Goal: Complete application form

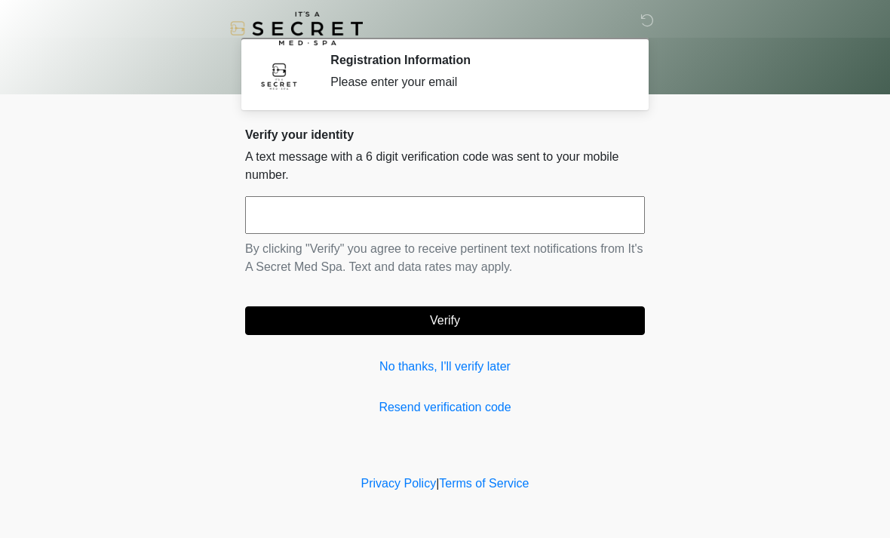
click at [485, 233] on input "text" at bounding box center [445, 215] width 400 height 38
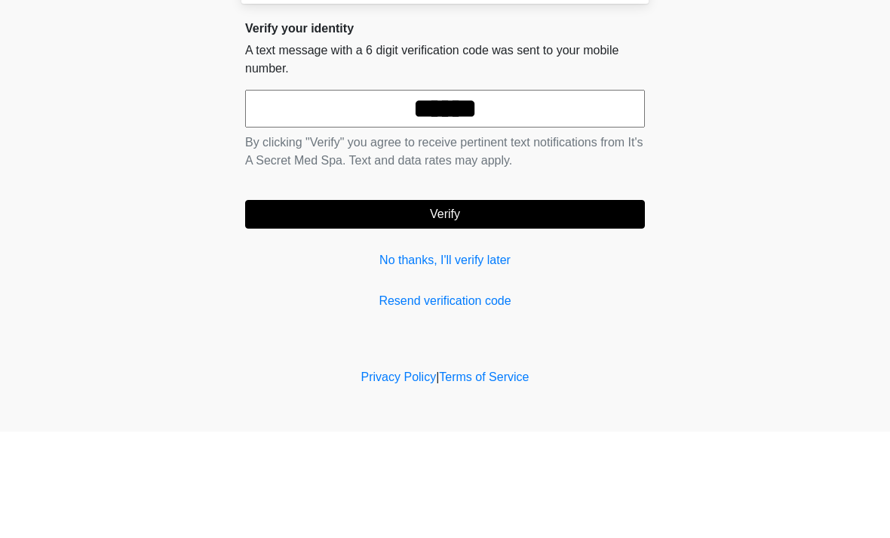
type input "******"
click at [503, 306] on button "Verify" at bounding box center [445, 320] width 400 height 29
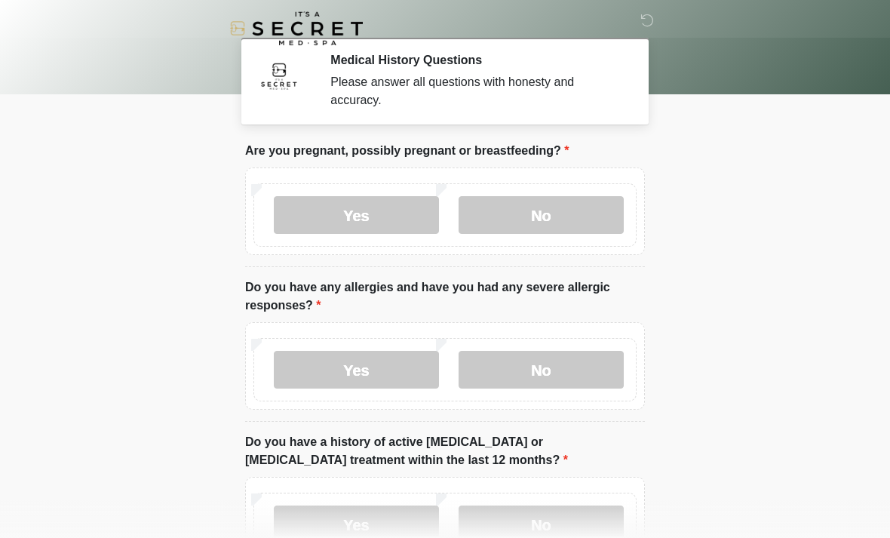
click at [555, 226] on label "No" at bounding box center [540, 215] width 165 height 38
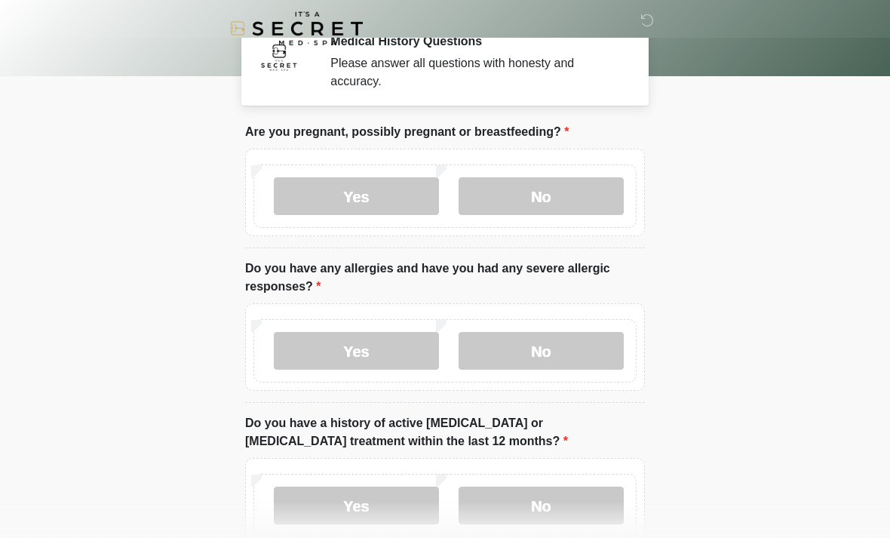
scroll to position [18, 0]
click at [576, 364] on label "No" at bounding box center [540, 351] width 165 height 38
click at [399, 354] on label "Yes" at bounding box center [356, 351] width 165 height 38
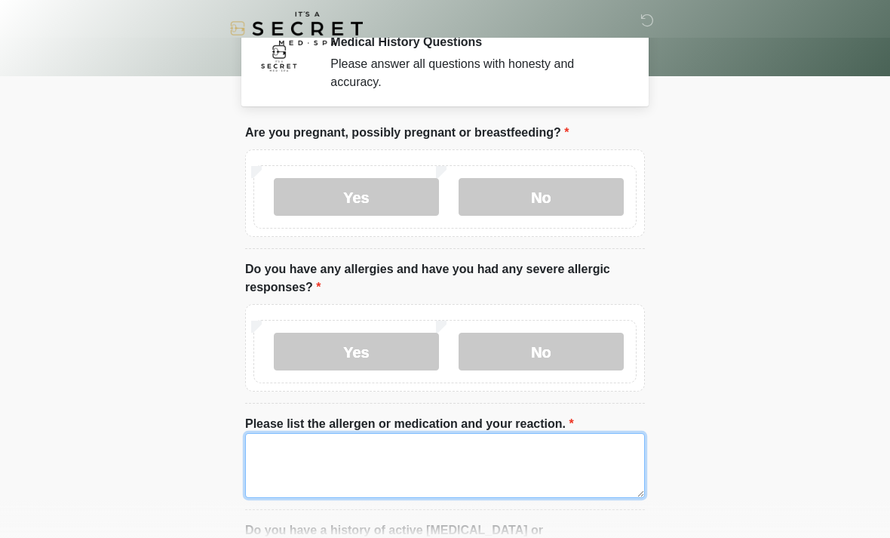
click at [361, 456] on textarea "Please list the allergen or medication and your reaction." at bounding box center [445, 465] width 400 height 65
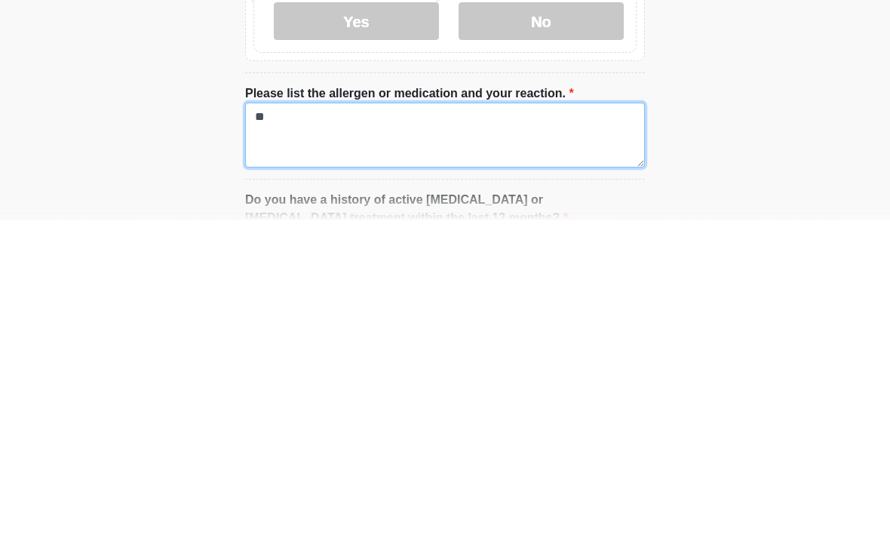
type textarea "*"
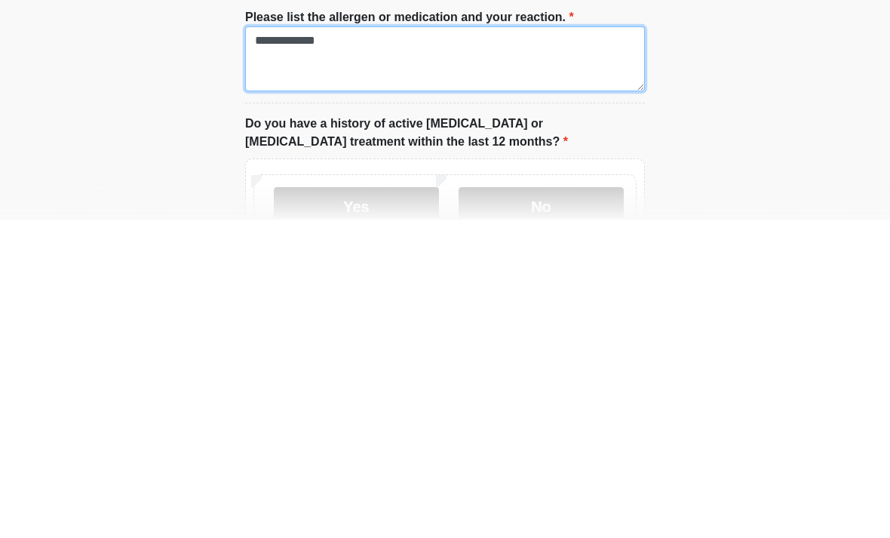
scroll to position [107, 0]
type textarea "**********"
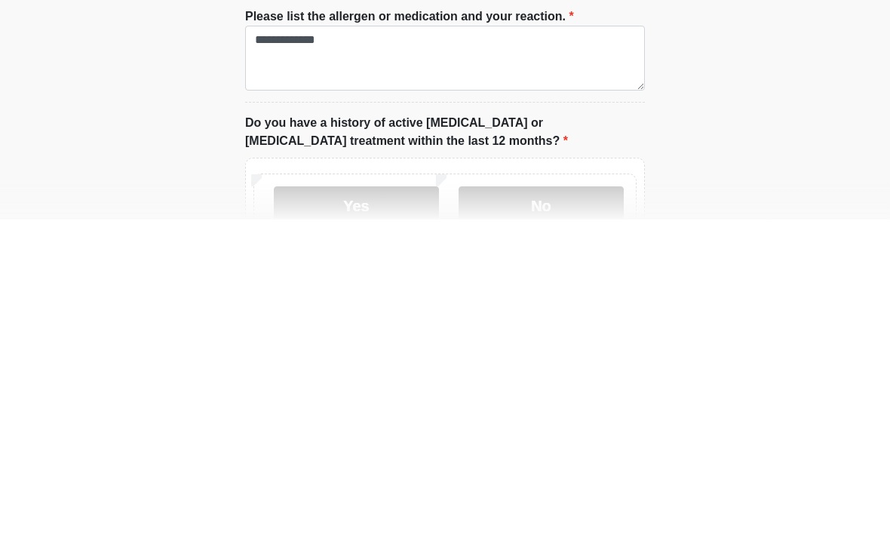
click at [555, 504] on label "No" at bounding box center [540, 523] width 165 height 38
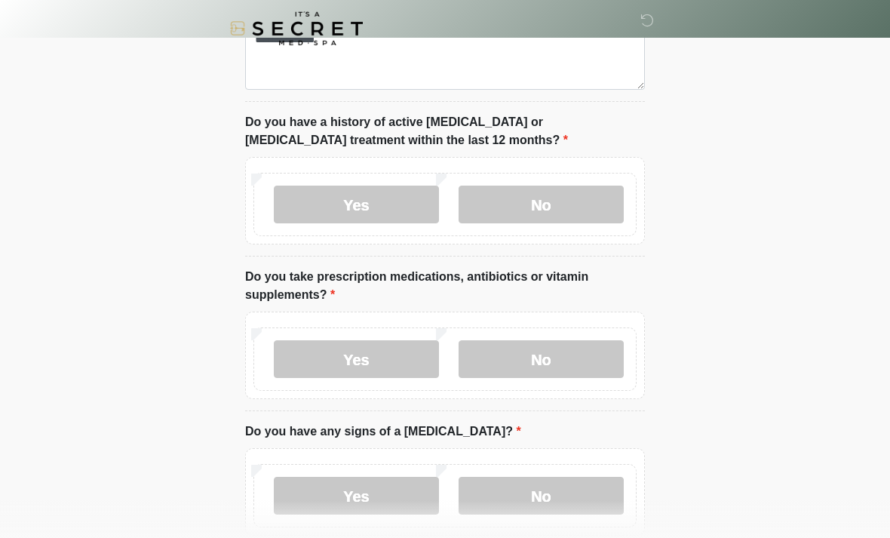
click at [354, 360] on label "Yes" at bounding box center [356, 359] width 165 height 38
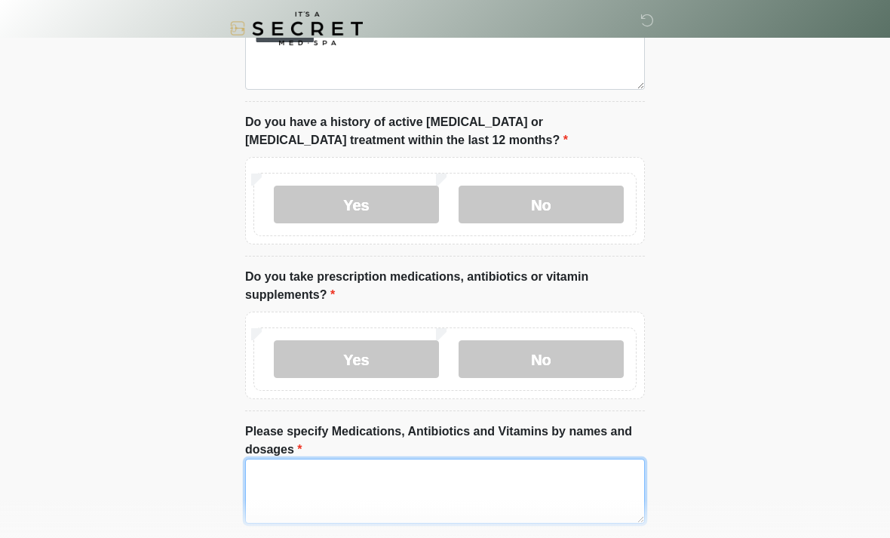
click at [401, 492] on textarea "Please specify Medications, Antibiotics and Vitamins by names and dosages" at bounding box center [445, 490] width 400 height 65
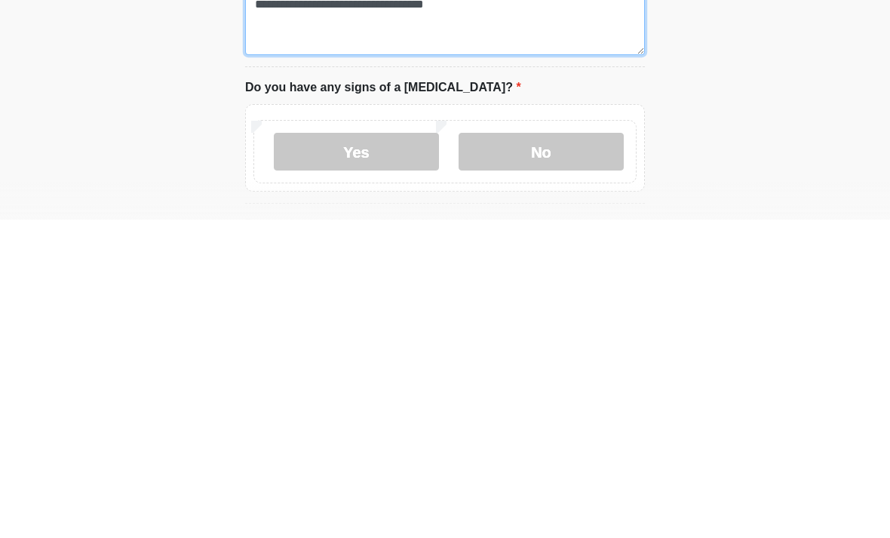
scroll to position [577, 0]
type textarea "**********"
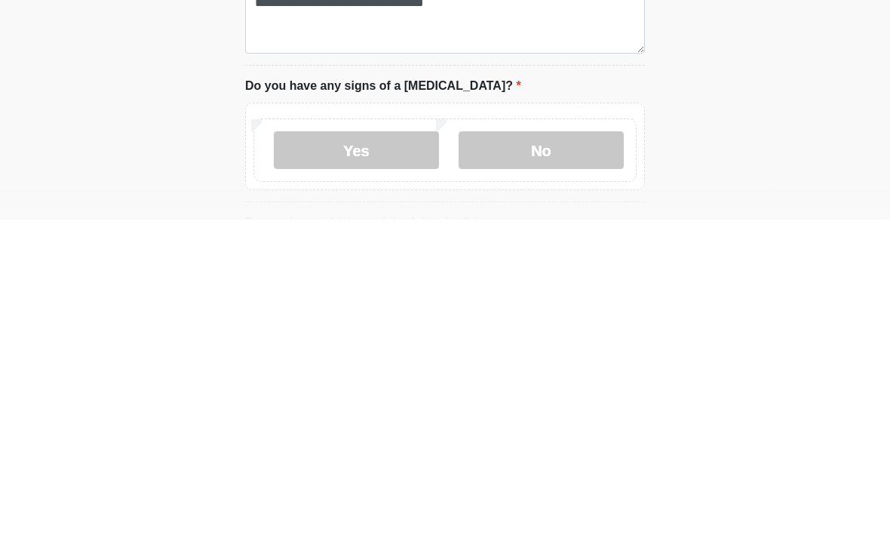
click at [533, 449] on label "No" at bounding box center [540, 468] width 165 height 38
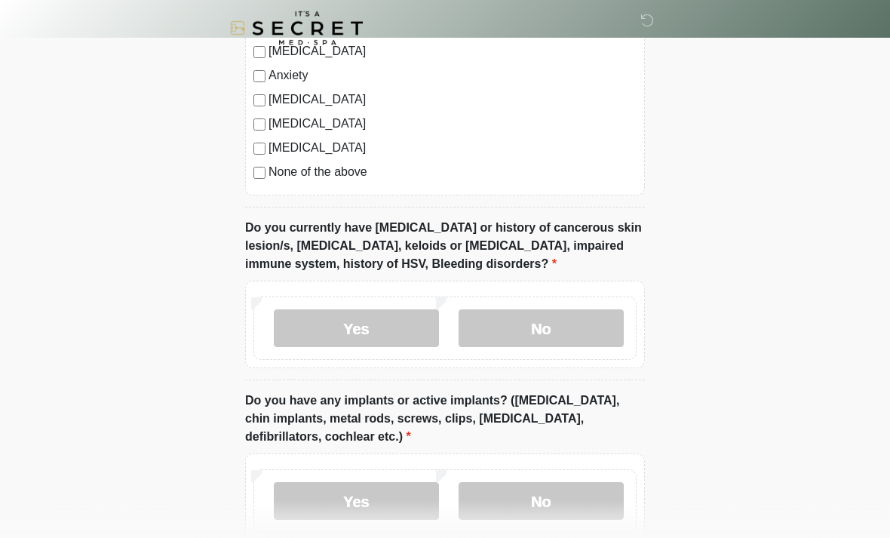
scroll to position [1264, 0]
click at [551, 323] on label "No" at bounding box center [540, 327] width 165 height 38
click at [542, 498] on label "No" at bounding box center [540, 500] width 165 height 38
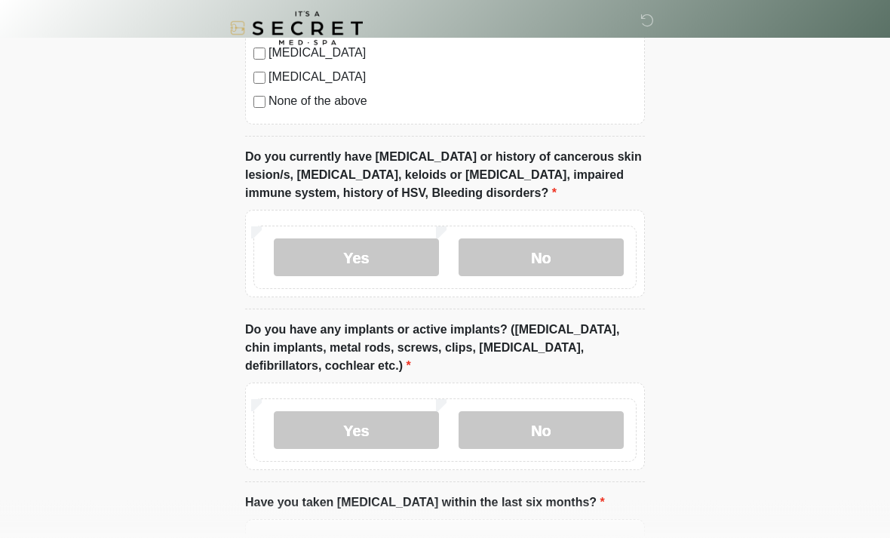
scroll to position [1485, 0]
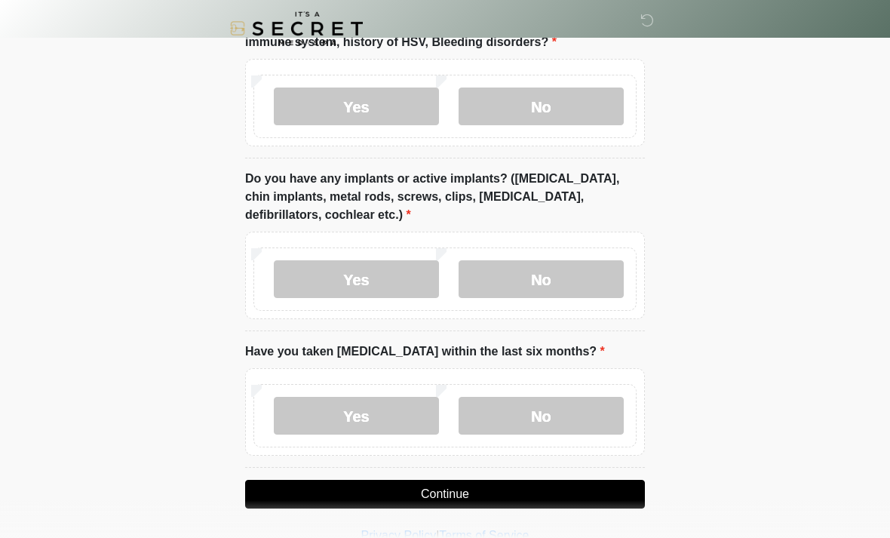
click at [550, 421] on label "No" at bounding box center [540, 416] width 165 height 38
click at [509, 492] on button "Continue" at bounding box center [445, 493] width 400 height 29
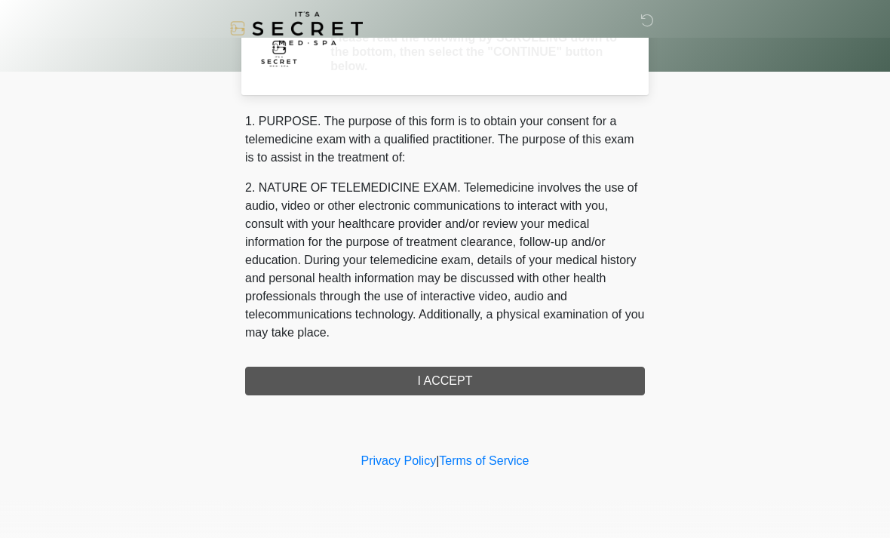
scroll to position [0, 0]
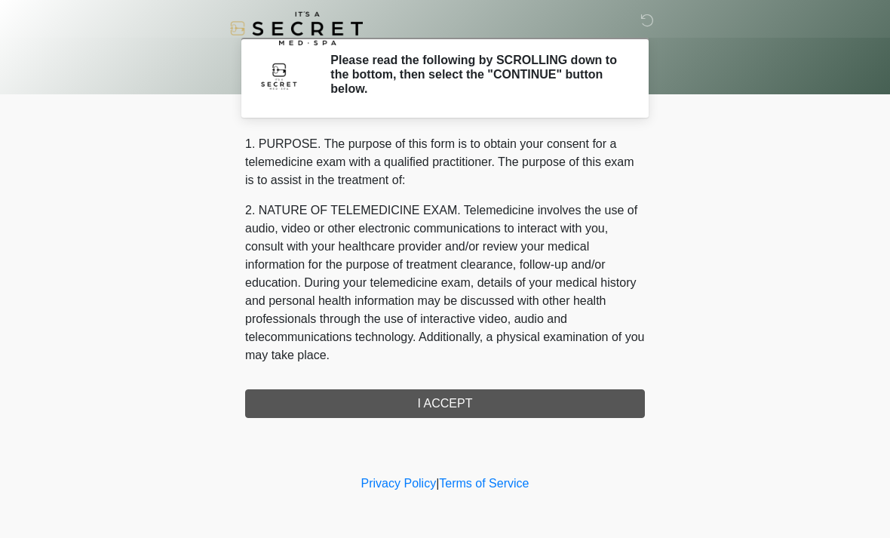
click at [562, 396] on div "1. PURPOSE. The purpose of this form is to obtain your consent for a telemedici…" at bounding box center [445, 276] width 400 height 283
click at [546, 395] on div "1. PURPOSE. The purpose of this form is to obtain your consent for a telemedici…" at bounding box center [445, 276] width 400 height 283
click at [526, 407] on div "1. PURPOSE. The purpose of this form is to obtain your consent for a telemedici…" at bounding box center [445, 276] width 400 height 283
click at [420, 405] on div "1. PURPOSE. The purpose of this form is to obtain your consent for a telemedici…" at bounding box center [445, 276] width 400 height 283
click at [472, 406] on div "1. PURPOSE. The purpose of this form is to obtain your consent for a telemedici…" at bounding box center [445, 276] width 400 height 283
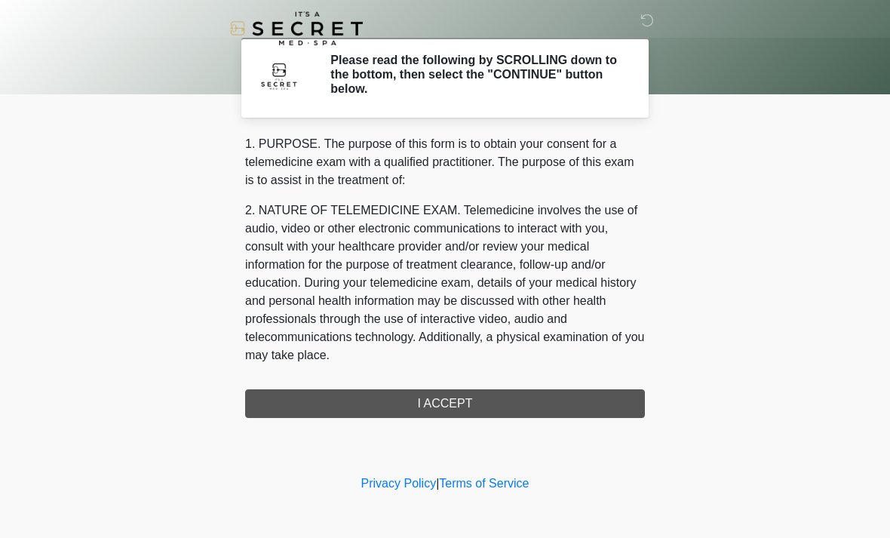
click at [547, 400] on div "1. PURPOSE. The purpose of this form is to obtain your consent for a telemedici…" at bounding box center [445, 276] width 400 height 283
click at [547, 399] on div "1. PURPOSE. The purpose of this form is to obtain your consent for a telemedici…" at bounding box center [445, 276] width 400 height 283
click at [531, 400] on div "1. PURPOSE. The purpose of this form is to obtain your consent for a telemedici…" at bounding box center [445, 276] width 400 height 283
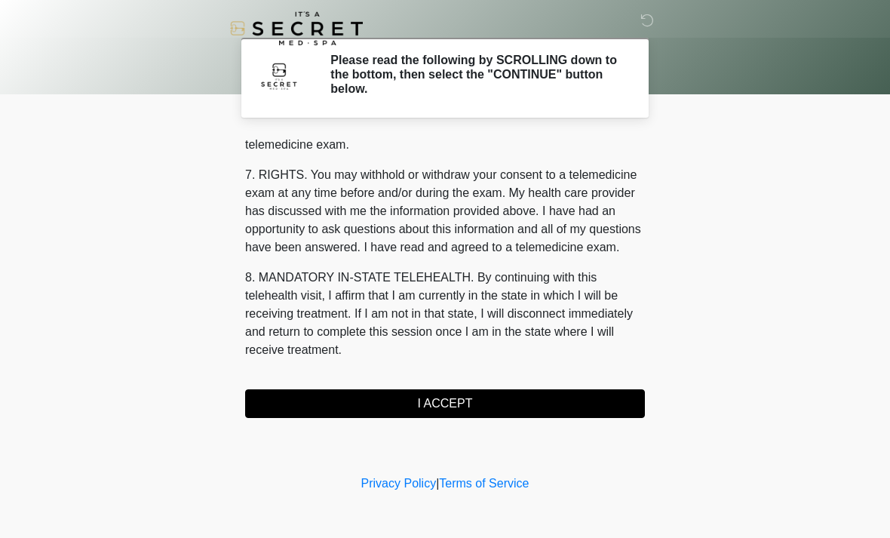
scroll to position [639, 0]
click at [573, 403] on button "I ACCEPT" at bounding box center [445, 403] width 400 height 29
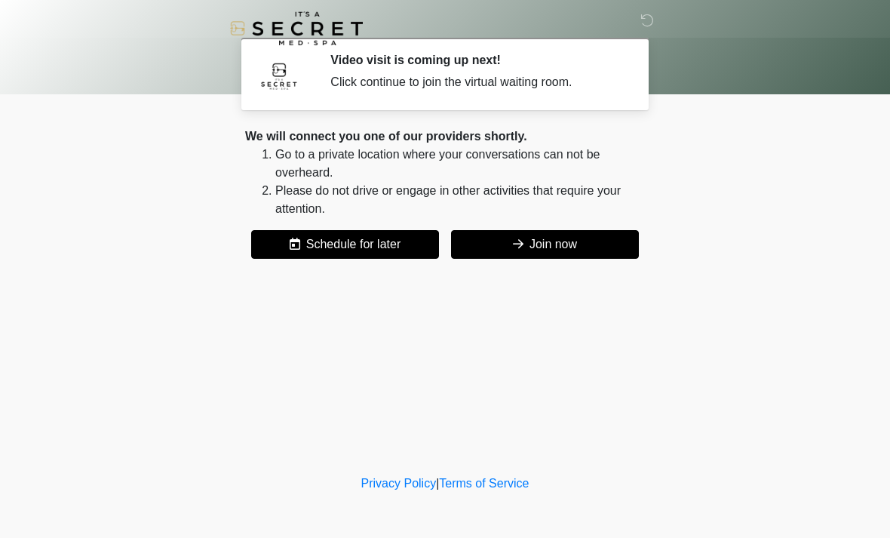
click at [583, 253] on button "Join now" at bounding box center [545, 244] width 188 height 29
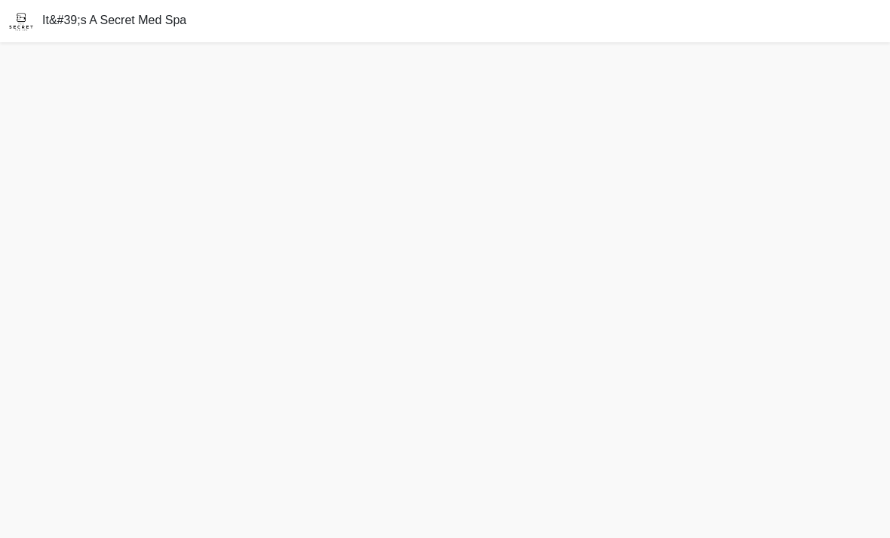
scroll to position [5, 0]
